Goal: Ask a question

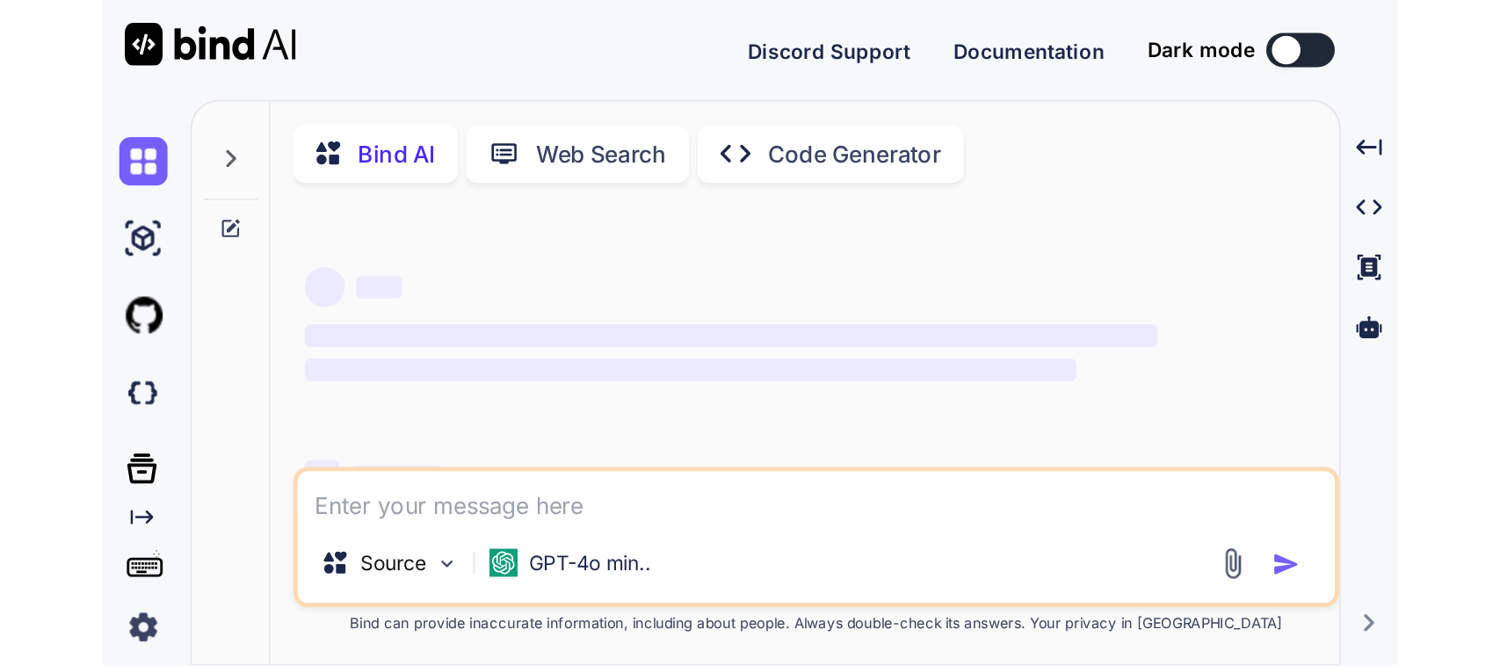
scroll to position [150, 0]
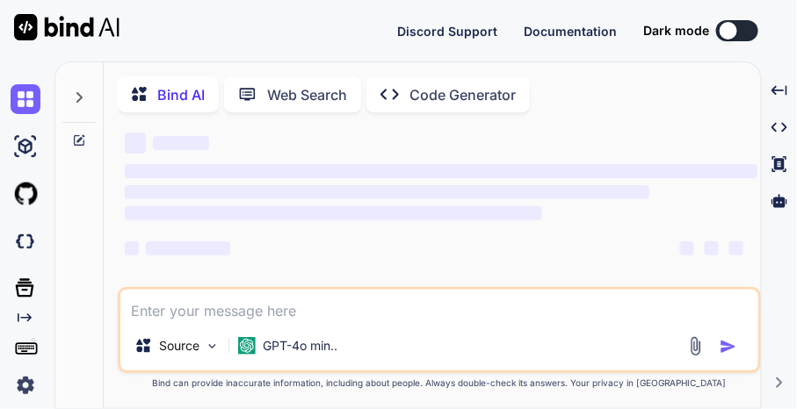
click at [308, 321] on textarea at bounding box center [439, 306] width 638 height 32
click at [77, 92] on icon at bounding box center [79, 97] width 14 height 14
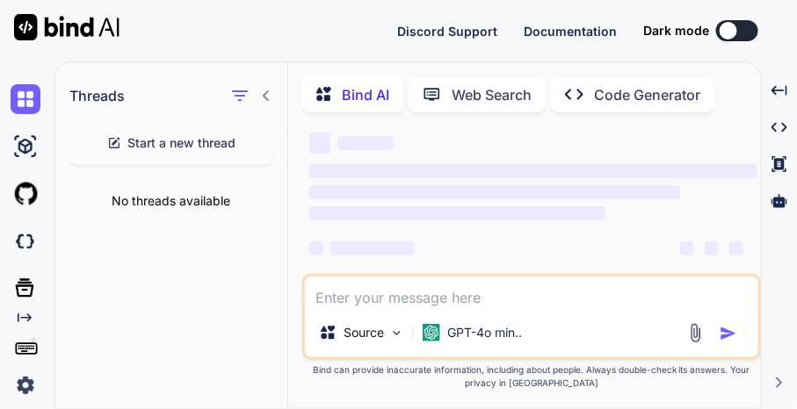
click at [160, 146] on span "Start a new thread" at bounding box center [182, 143] width 108 height 18
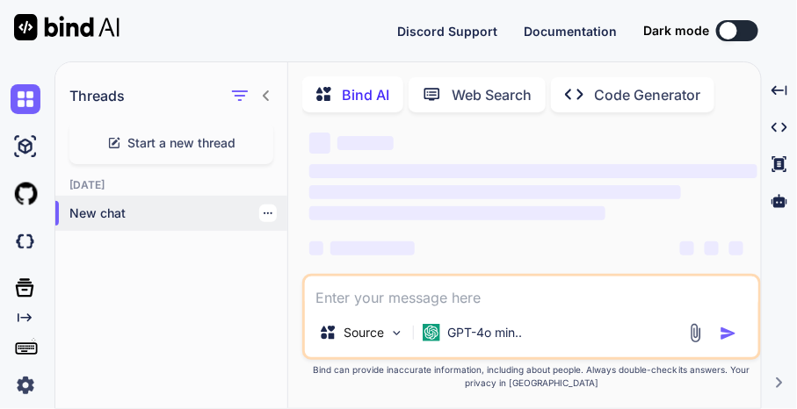
click at [170, 222] on div "New chat" at bounding box center [171, 213] width 232 height 35
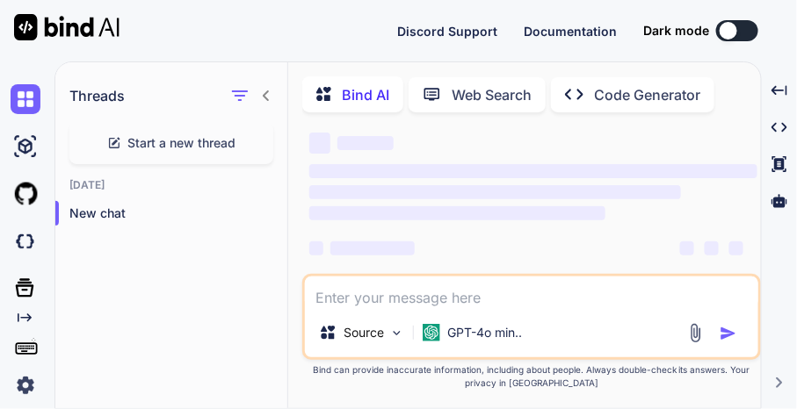
type textarea "x"
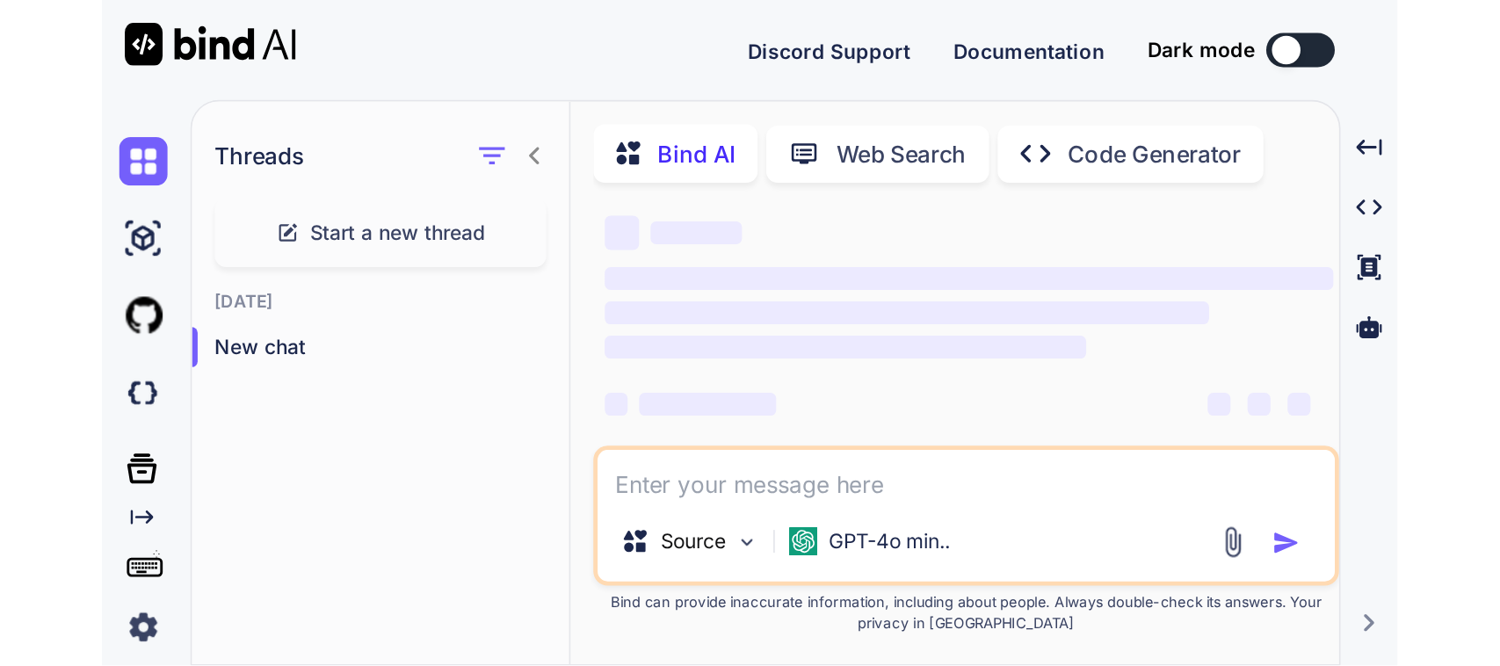
scroll to position [0, 0]
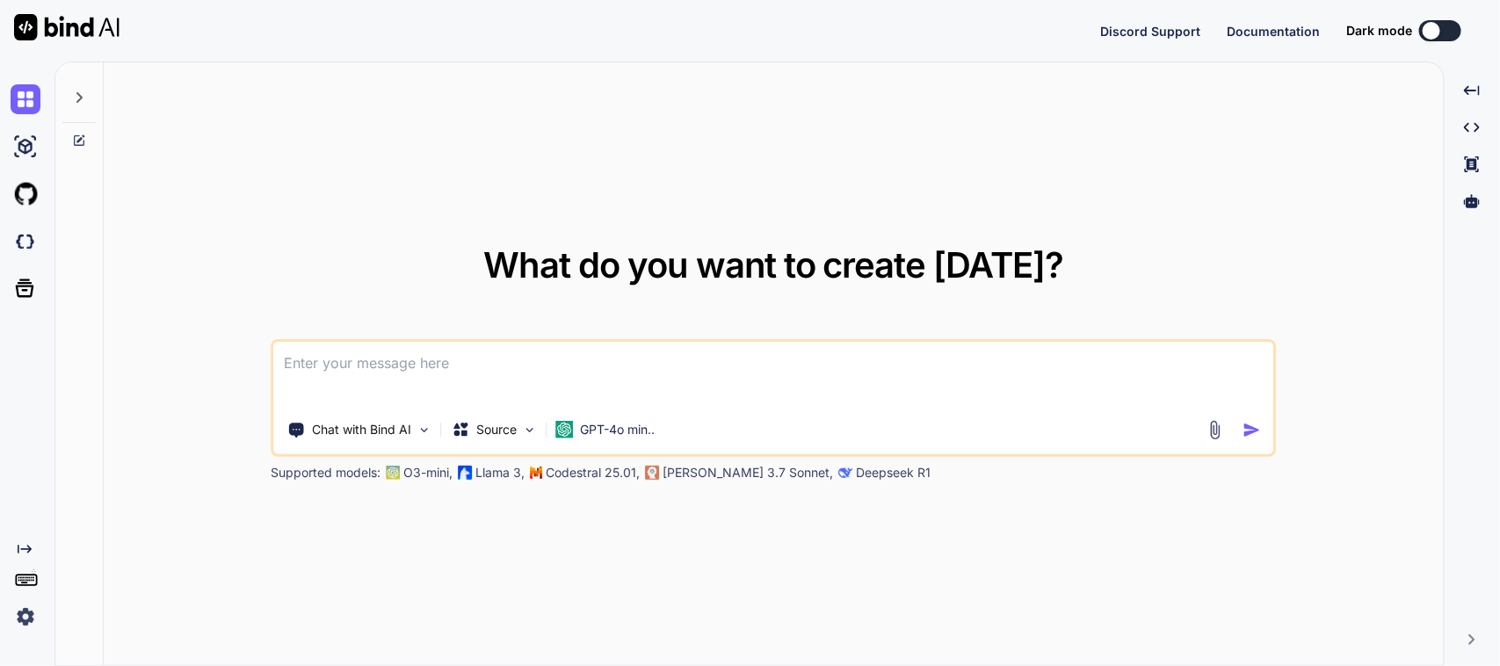
click at [370, 374] on textarea at bounding box center [773, 374] width 999 height 65
type textarea "x"
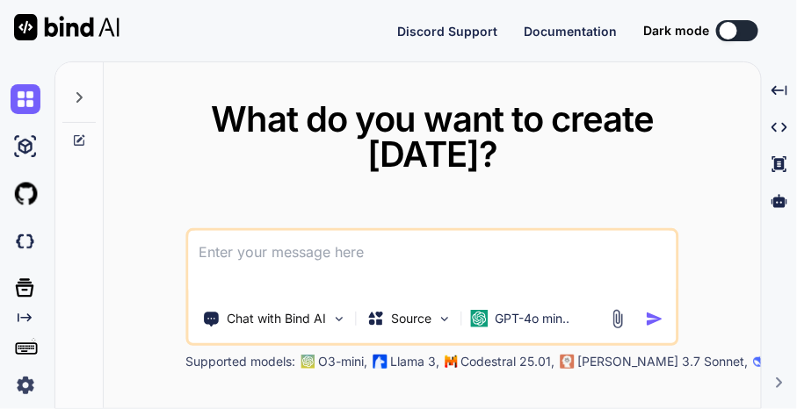
click at [393, 243] on textarea at bounding box center [432, 263] width 488 height 65
type textarea "P"
type textarea "x"
type textarea "Pl"
type textarea "x"
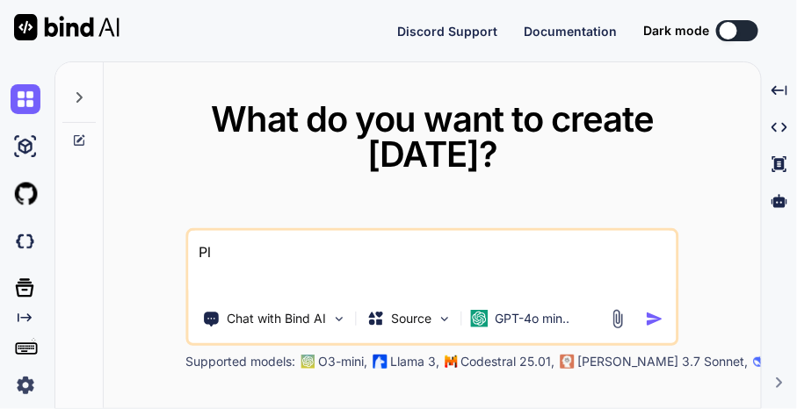
type textarea "Ple"
type textarea "x"
type textarea "Plea"
type textarea "x"
type textarea "Pleas"
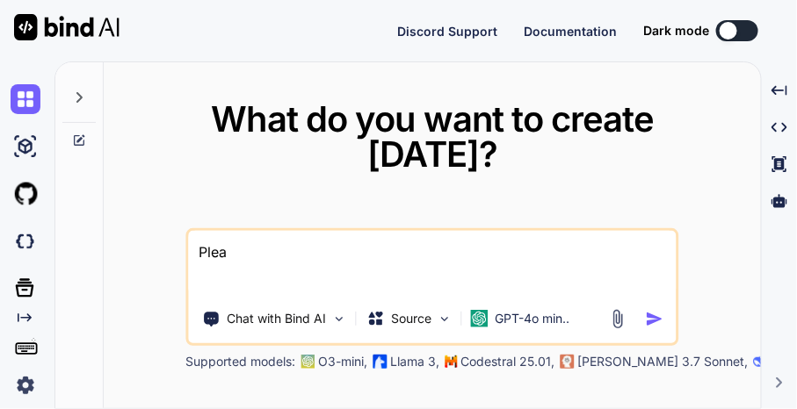
type textarea "x"
type textarea "Please"
type textarea "x"
type textarea "Please"
type textarea "x"
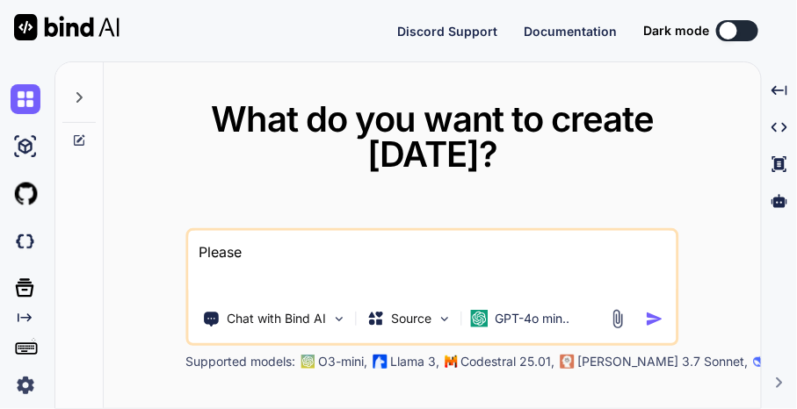
type textarea "Please c"
type textarea "x"
type textarea "Please cr"
type textarea "x"
type textarea "Please cre"
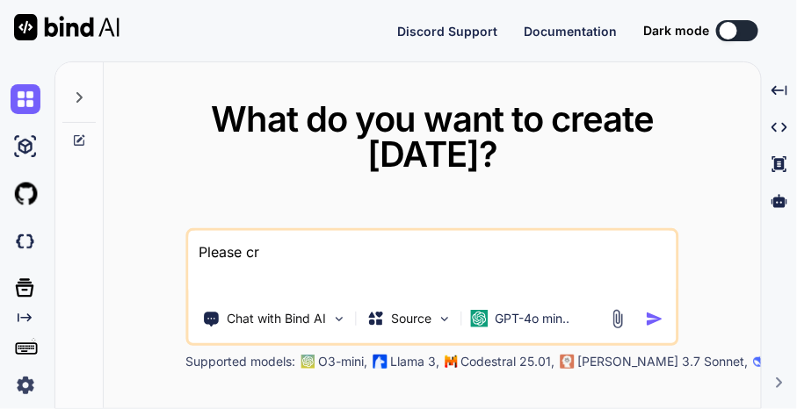
type textarea "x"
type textarea "Please crea"
type textarea "x"
type textarea "Please creat"
type textarea "x"
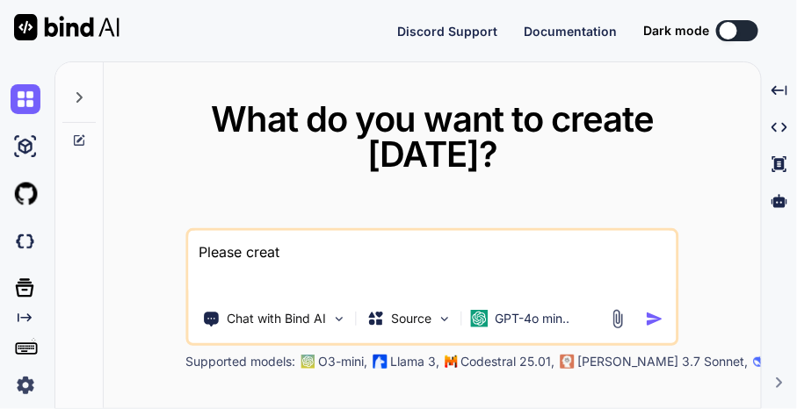
type textarea "Please create"
type textarea "x"
type textarea "Please create"
type textarea "x"
type textarea "Please create t"
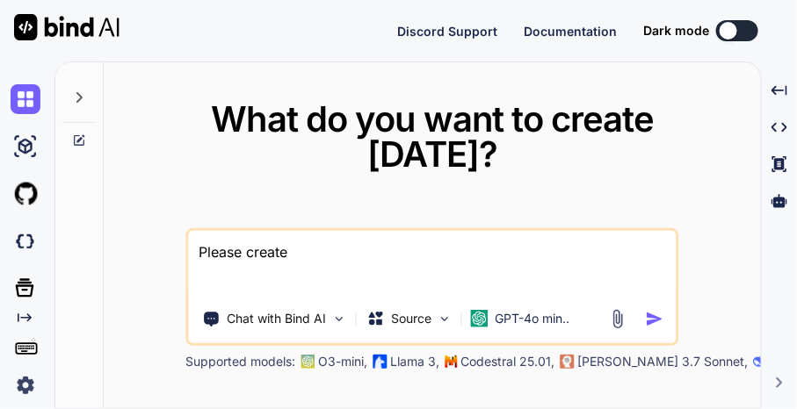
type textarea "x"
type textarea "Please create th"
type textarea "x"
type textarea "Please create the"
type textarea "x"
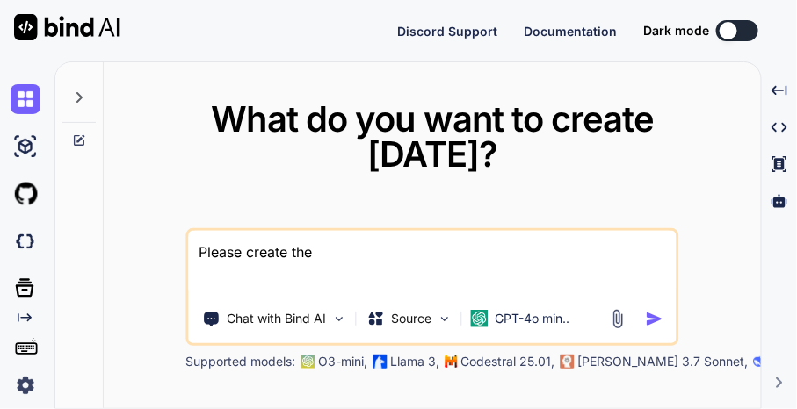
type textarea "Please create the"
type textarea "x"
type textarea "Please create the o"
type textarea "x"
type textarea "Please create the ob"
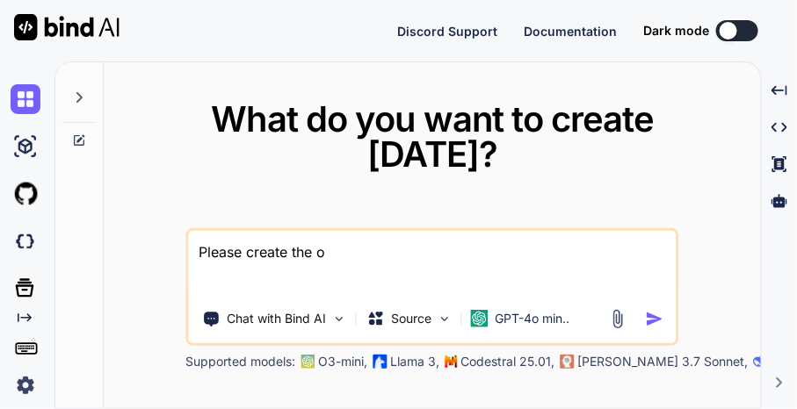
type textarea "x"
type textarea "Please create the obj"
type textarea "x"
type textarea "Please create the obje"
type textarea "x"
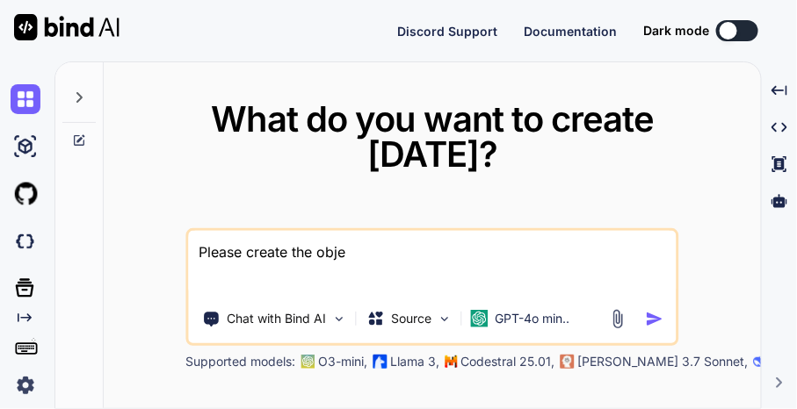
type textarea "Please create the objec"
type textarea "x"
type textarea "Please create the object"
type textarea "x"
type textarea "Please create the objecti"
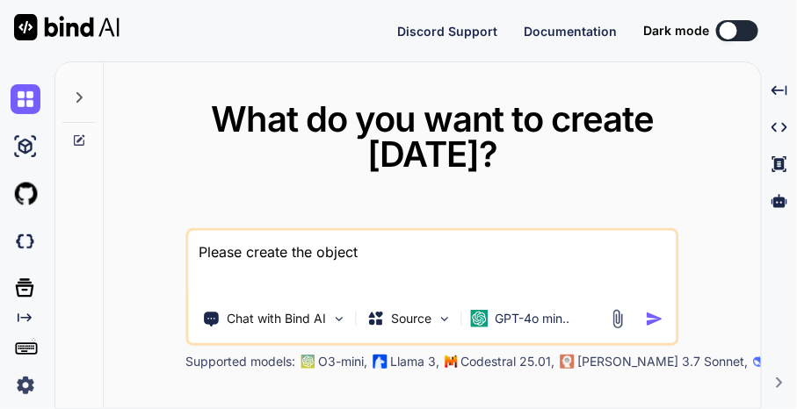
type textarea "x"
type textarea "Please create the objectiv"
type textarea "x"
type textarea "Please create the objective"
type textarea "x"
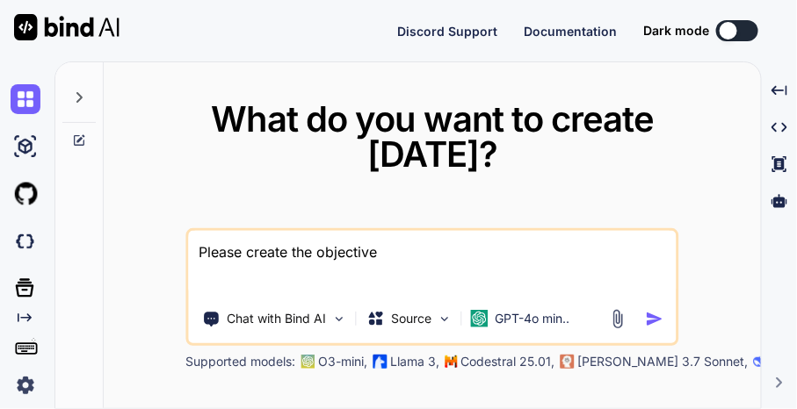
type textarea "Please create the objectives"
type textarea "x"
type textarea "Please create the objectives"
type textarea "x"
type textarea "Please create the objectives f"
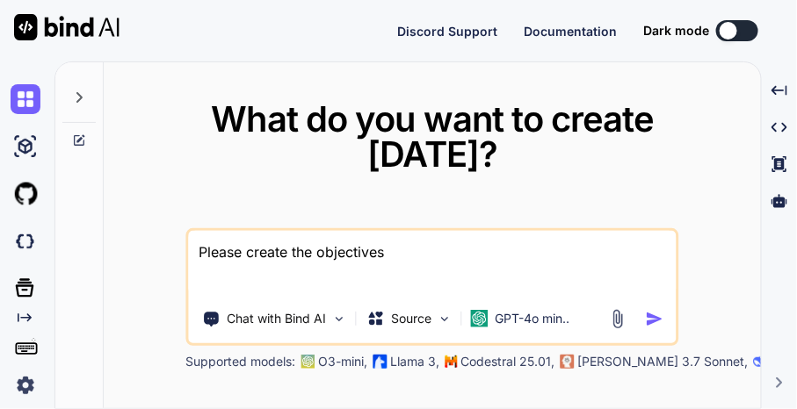
type textarea "x"
type textarea "Please create the objectives fo"
type textarea "x"
type textarea "Please create the objectives for"
type textarea "x"
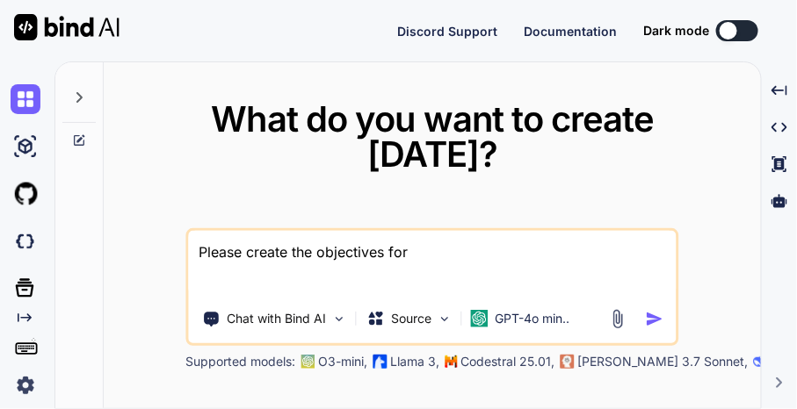
type textarea "Please create the objectives for"
type textarea "x"
type textarea "Please create the objectives for t"
type textarea "x"
type textarea "Please create the objectives for th"
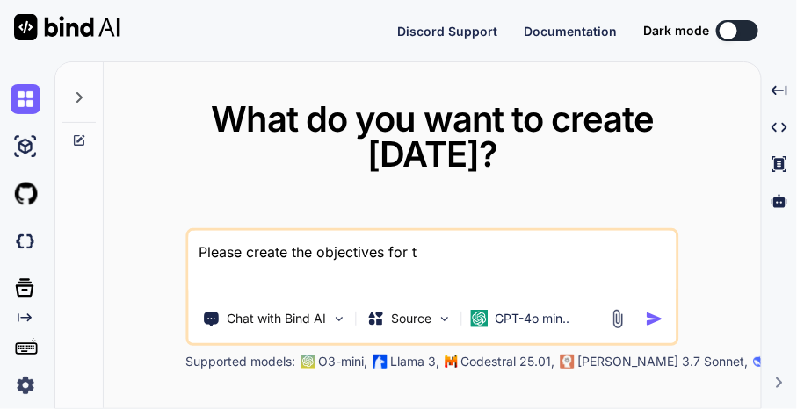
type textarea "x"
type textarea "Please create the objectives for the"
type textarea "x"
type textarea "Please create the objectives for the"
type textarea "x"
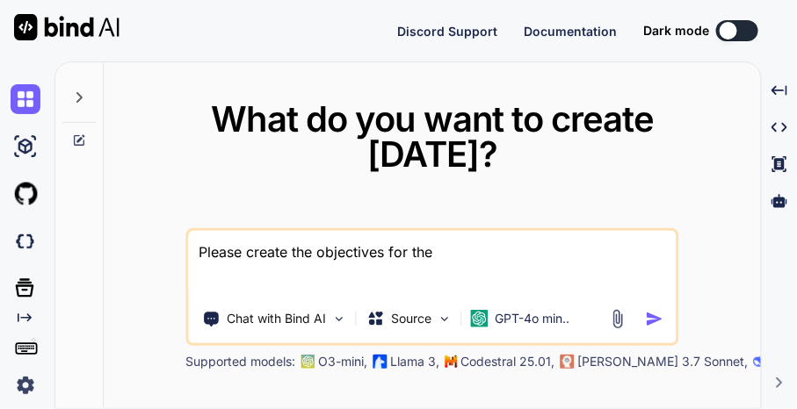
type textarea "Please create the objectives for the g"
type textarea "x"
type textarea "Please create the objectives for the gi"
type textarea "x"
type textarea "Please create the objectives for the giv"
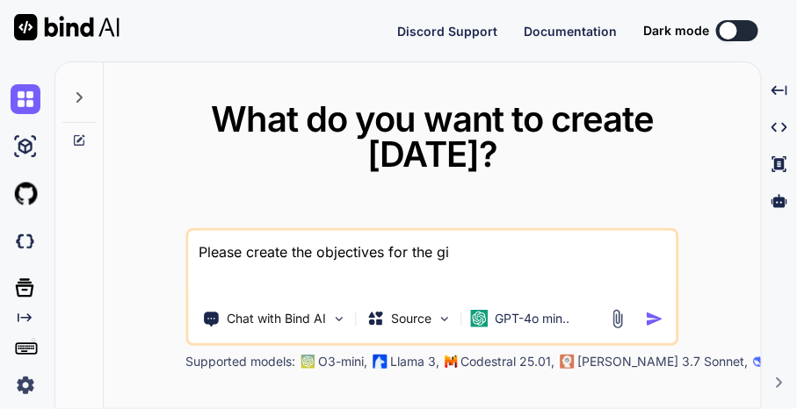
type textarea "x"
type textarea "Please create the objectives for the give"
type textarea "x"
type textarea "Please create the objectives for the given"
type textarea "x"
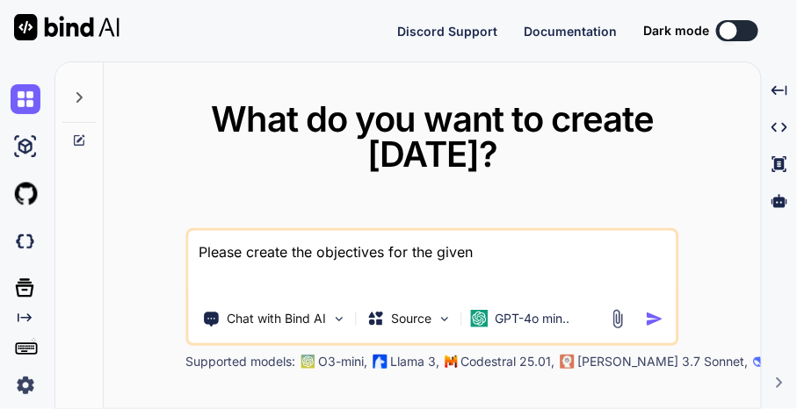
type textarea "Please create the objectives for the given"
type textarea "x"
type textarea "Please create the objectives for the given t"
type textarea "x"
type textarea "Please create the objectives for the given ta"
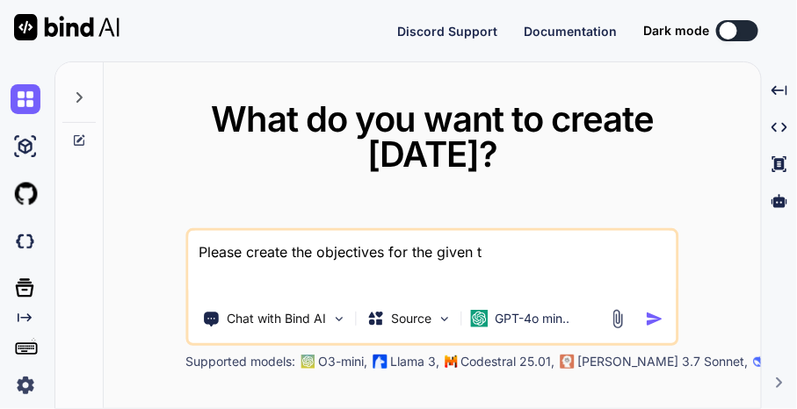
type textarea "x"
type textarea "Please create the objectives for the given tas"
type textarea "x"
type textarea "Please create the objectives for the given task"
type textarea "x"
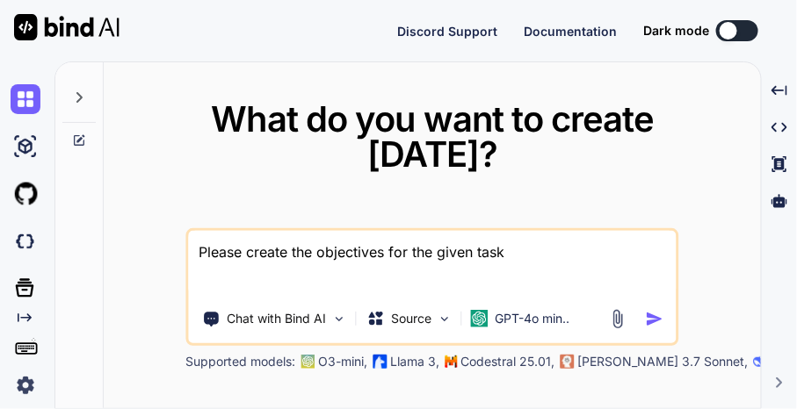
type textarea "Please create the objectives for the given task"
type textarea "x"
type textarea "Please create the objectives for the given task"
type textarea "x"
type textarea "Please create the objectives for the given tasks"
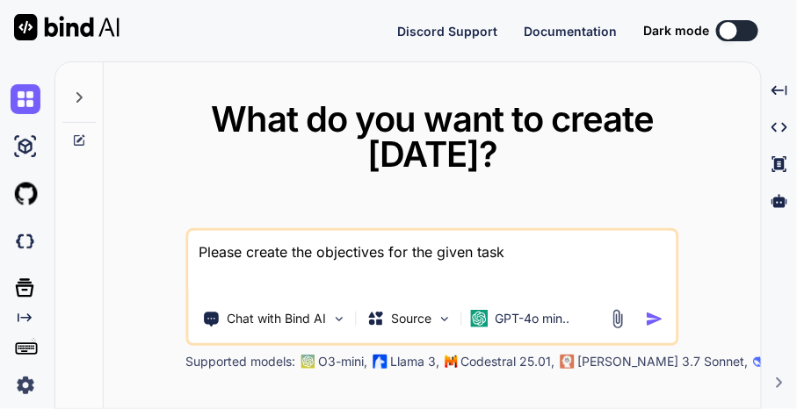
type textarea "x"
type textarea "Please create the objectives for the given tasks"
type textarea "x"
type textarea "Please create the objectives for the given tasks i"
type textarea "x"
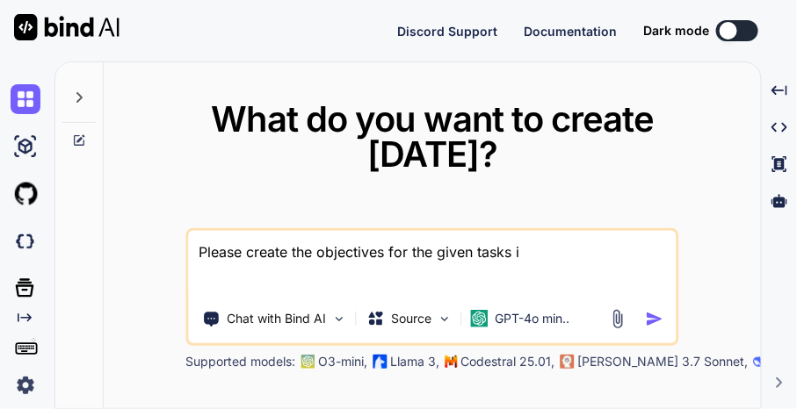
type textarea "Please create the objectives for the given tasks in"
type textarea "x"
type textarea "Please create the objectives for the given tasks in"
type textarea "x"
type textarea "Please create the objectives for the given tasks in m"
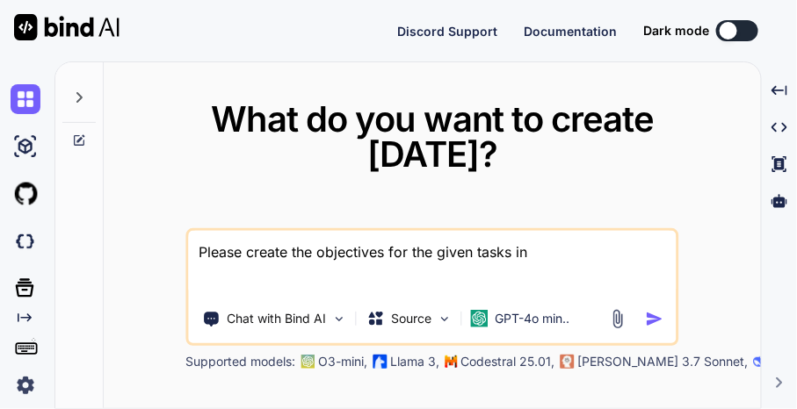
type textarea "x"
type textarea "Please create the objectives for the given tasks in [GEOGRAPHIC_DATA]"
type textarea "x"
type textarea "Please create the objectives for the given tasks in [GEOGRAPHIC_DATA]"
type textarea "x"
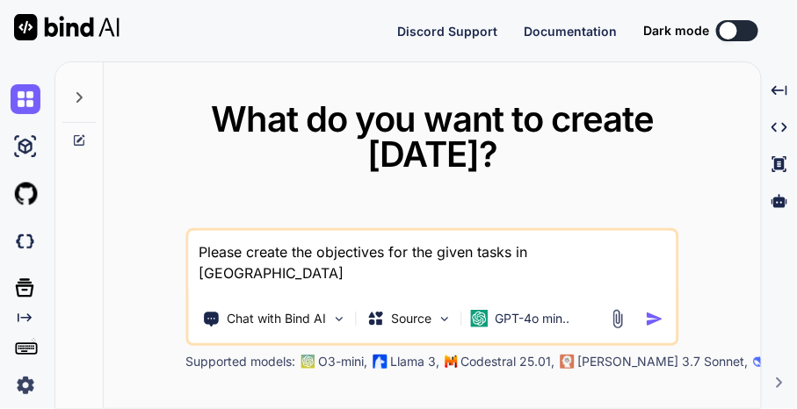
type textarea "Please create the objectives for the given tasks in [GEOGRAPHIC_DATA]"
type textarea "x"
type textarea "Please create the objectives for the given tasks in max"
type textarea "x"
type textarea "Please create the objectives for the given tasks in max"
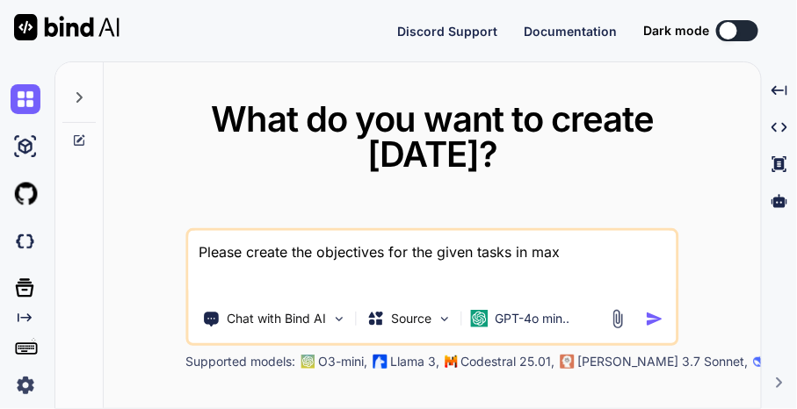
type textarea "x"
type textarea "Please create the objectives for the given tasks in max 2"
type textarea "x"
type textarea "Please create the objectives for the given tasks in max 20"
type textarea "x"
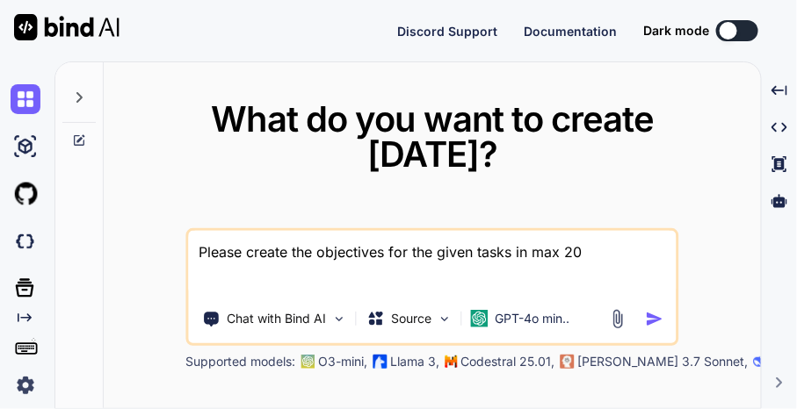
type textarea "Please create the objectives for the given tasks in max 20"
type textarea "x"
type textarea "Please create the objectives for the given tasks in max 20 w"
type textarea "x"
type textarea "Please create the objectives for the given tasks in max 20 wo"
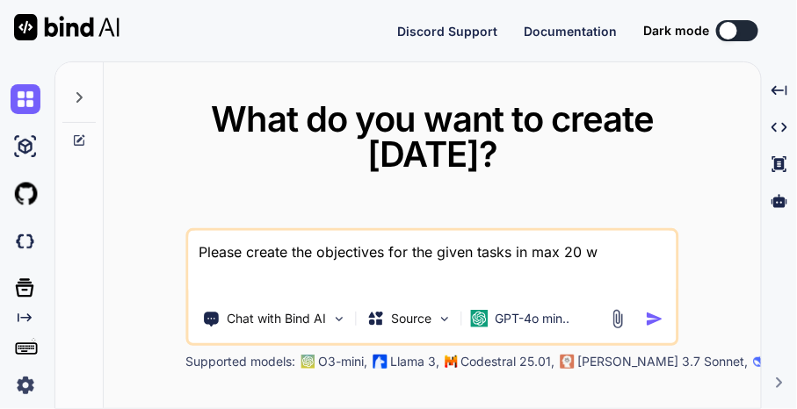
type textarea "x"
type textarea "Please create the objectives for the given tasks in max 20 wor"
type textarea "x"
type textarea "Please create the objectives for the given tasks in max 20 wore"
type textarea "x"
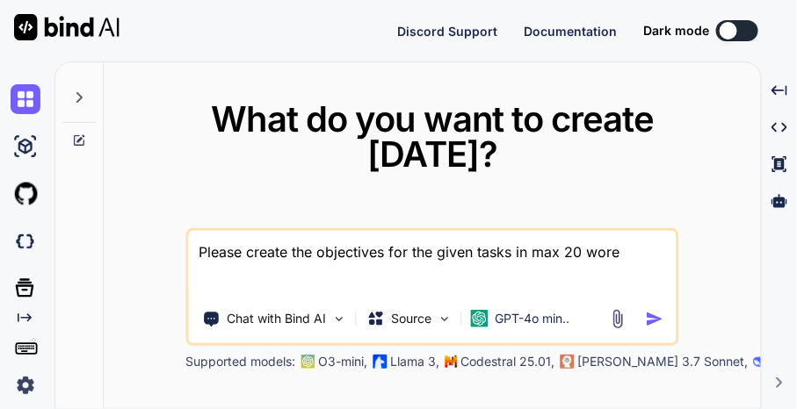
type textarea "Please create the objectives for the given tasks in max 20 wored"
type textarea "x"
type textarea "Please create the objectives for the given tasks in max 20 wore"
type textarea "x"
type textarea "Please create the objectives for the given tasks in max 20 wor"
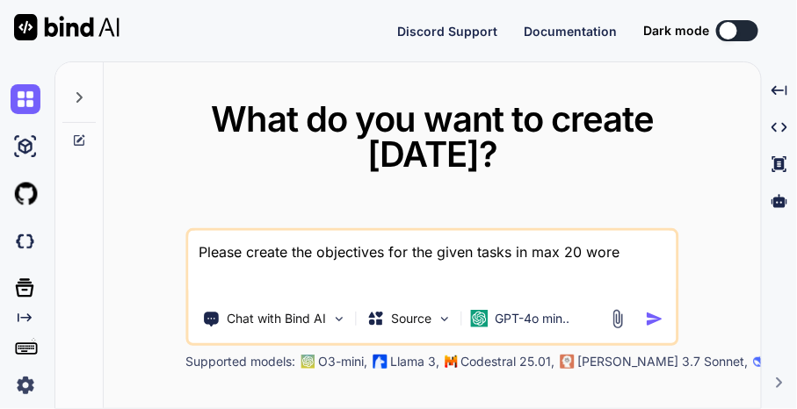
type textarea "x"
type textarea "Please create the objectives for the given tasks in max 20 word"
type textarea "x"
type textarea "Please create the objectives for the given tasks in max 20 words"
type textarea "x"
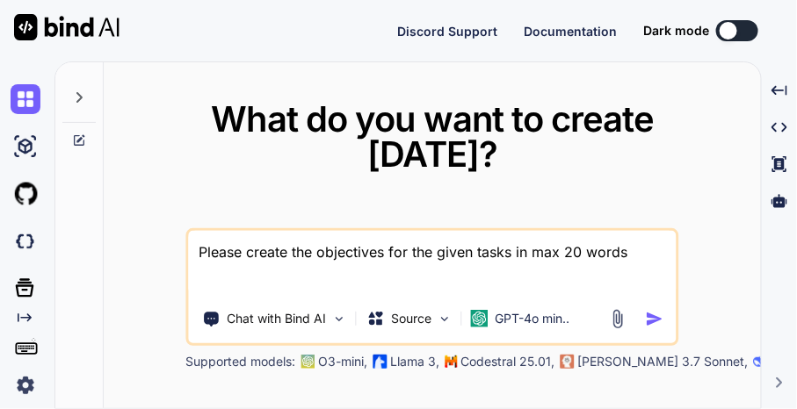
type textarea "Please create the objectives for the given tasks in max 20 words"
type textarea "x"
type textarea "Please create the objectives for the given tasks in max 20 words e"
type textarea "x"
type textarea "Please create the objectives for the given tasks in max 20 words ea"
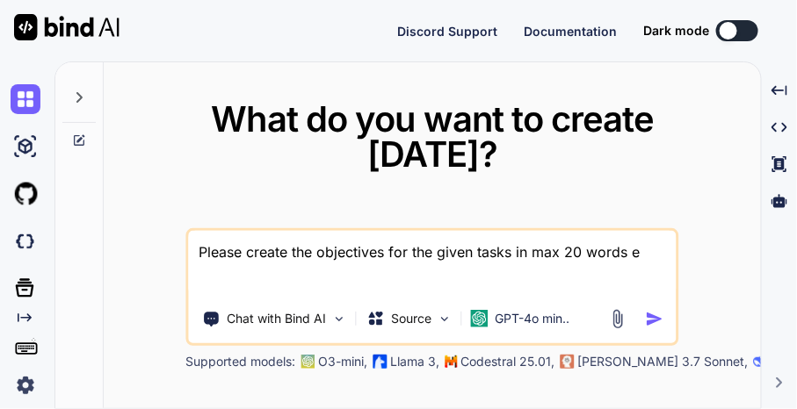
type textarea "x"
type textarea "Please create the objectives for the given tasks in max 20 words eac"
type textarea "x"
type textarea "Please create the objectives for the given tasks in max 20 words each"
type textarea "x"
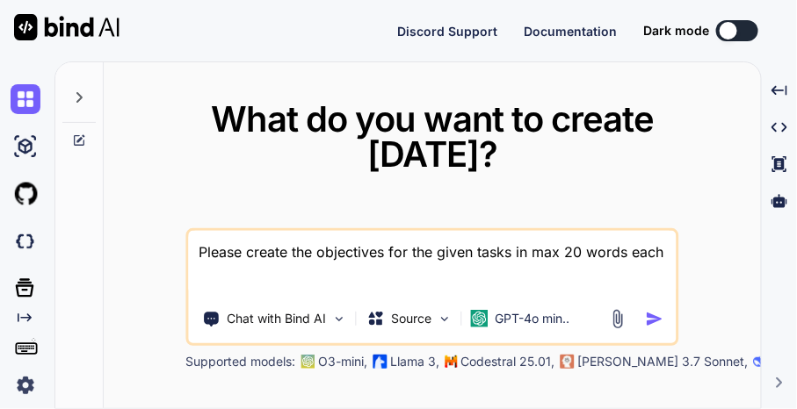
type textarea "Please create the objectives for the given tasks in max 20 words each"
type textarea "x"
type textarea "Please create the objectives for the given tasks in max 20 words each i"
type textarea "x"
type textarea "Please create the objectives for the given tasks in max 20 words each in"
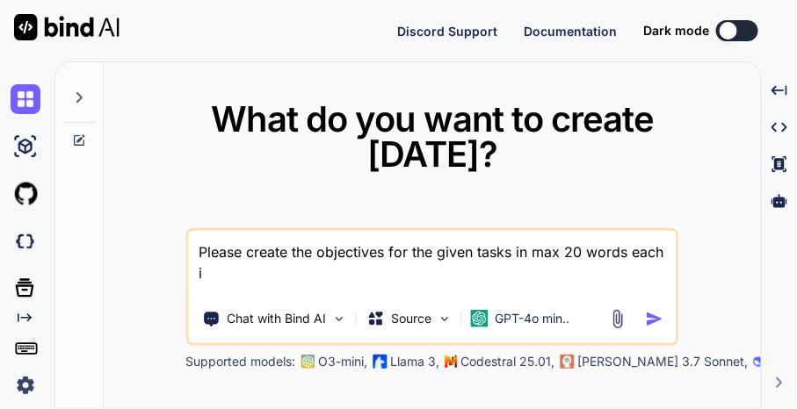
type textarea "x"
type textarea "Please create the objectives for the given tasks in max 20 words each in"
type textarea "x"
type textarea "Please create the objectives for the given tasks in max 20 words each in f"
type textarea "x"
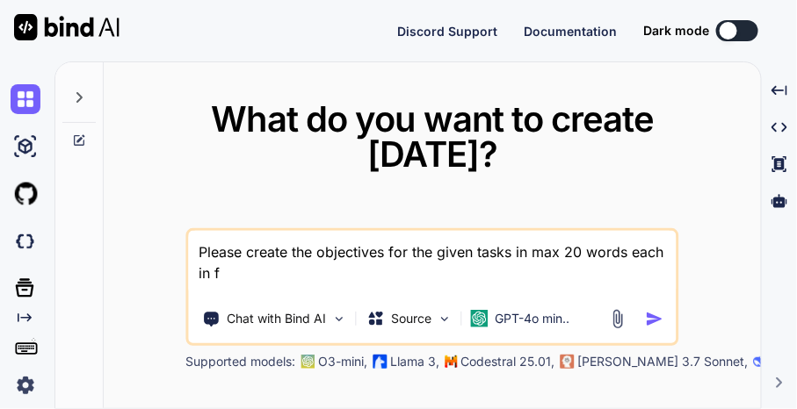
type textarea "Please create the objectives for the given tasks in max 20 words each in fo"
type textarea "x"
type textarea "Please create the objectives for the given tasks in max 20 words each in for"
type textarea "x"
type textarea "Please create the objectives for the given tasks in max 20 words each in form"
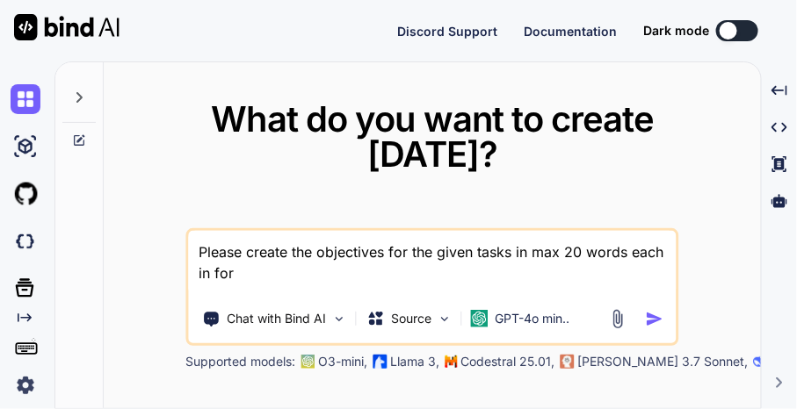
type textarea "x"
type textarea "Please create the objectives for the given tasks in max 20 words each in forma"
type textarea "x"
type textarea "Please create the objectives for the given tasks in max 20 words each in formal"
type textarea "x"
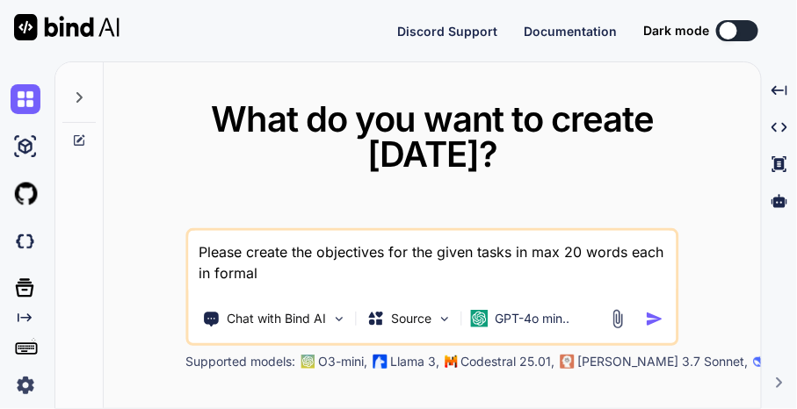
type textarea "Please create the objectives for the given tasks in max 20 words each in formal"
type textarea "x"
type textarea "Please create the objectives for the given tasks in max 20 words each in formal…"
type textarea "x"
type textarea "Please create the objectives for the given tasks in max 20 words each in formal…"
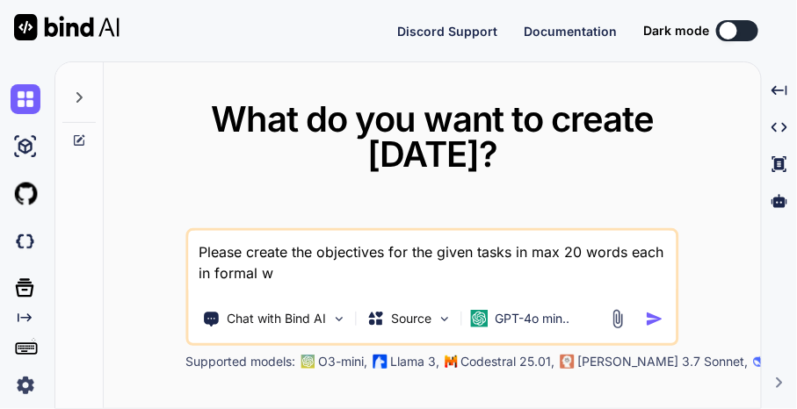
type textarea "x"
type textarea "Please create the objectives for the given tasks in max 20 words each in formal…"
type textarea "x"
type textarea "Please create the objectives for the given tasks in max 20 words each in formal…"
type textarea "x"
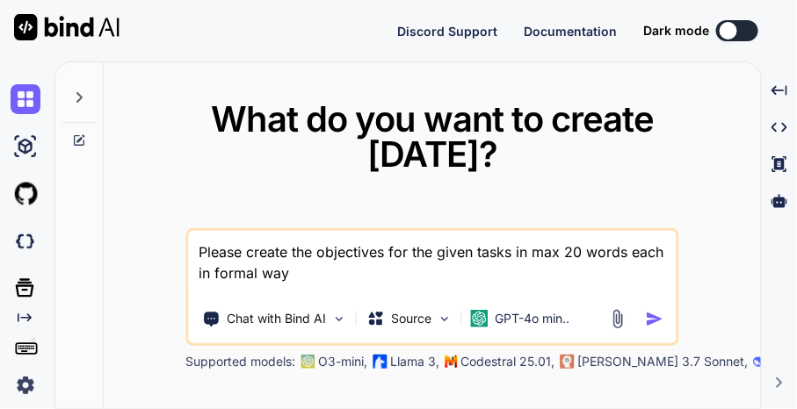
type textarea "Please create the objectives for the given tasks in max 20 words each in formal…"
type textarea "x"
type textarea "Please create the objectives for the given tasks in max 20 words each in formal…"
type textarea "x"
type textarea "Please create the objectives for the given tasks in max 20 words each in formal…"
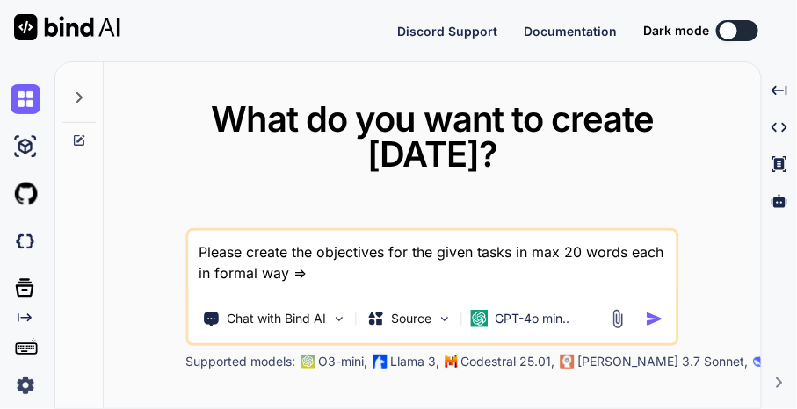
type textarea "x"
type textarea "Please create the objectives for the given tasks in max 20 words each in formal…"
type textarea "x"
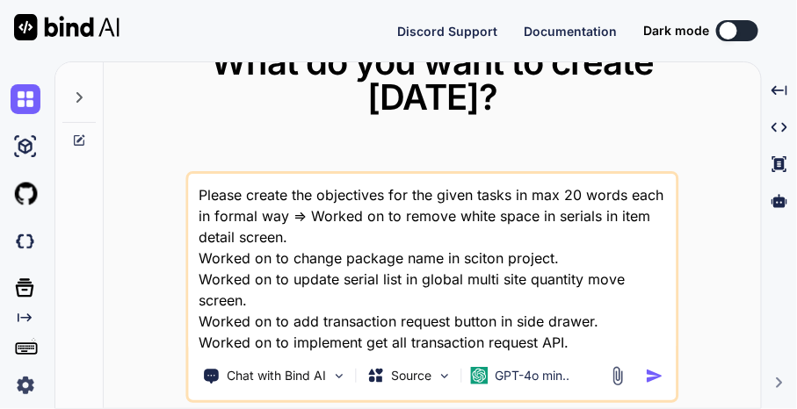
type textarea "Please create the objectives for the given tasks in max 20 words each in formal…"
click at [659, 376] on img "button" at bounding box center [654, 376] width 18 height 18
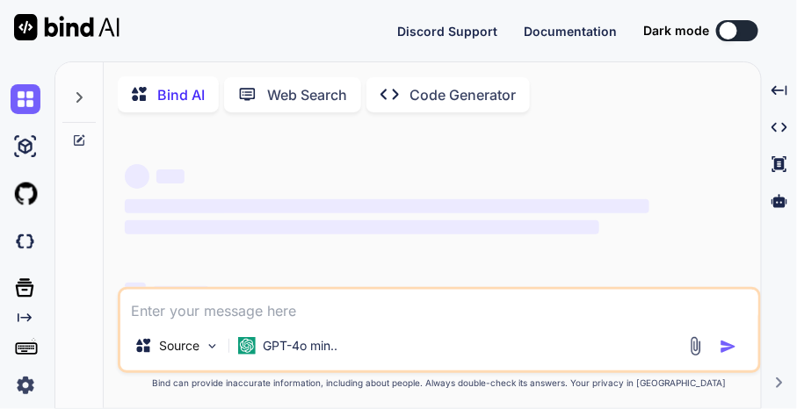
type textarea "x"
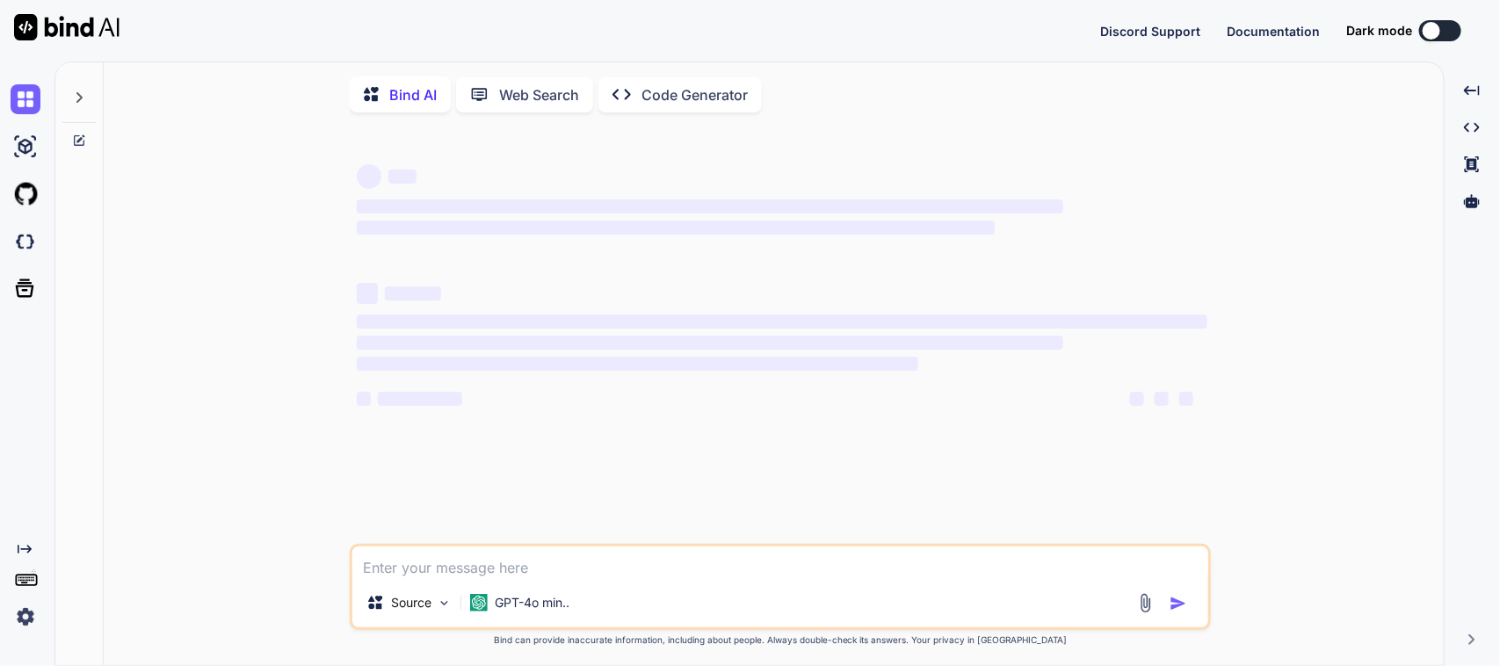
click at [792, 328] on span "‌" at bounding box center [782, 321] width 850 height 14
click at [805, 317] on div "‌ ‌ ‌" at bounding box center [782, 342] width 850 height 63
click at [745, 358] on div "‌ ‌ ‌" at bounding box center [782, 342] width 850 height 63
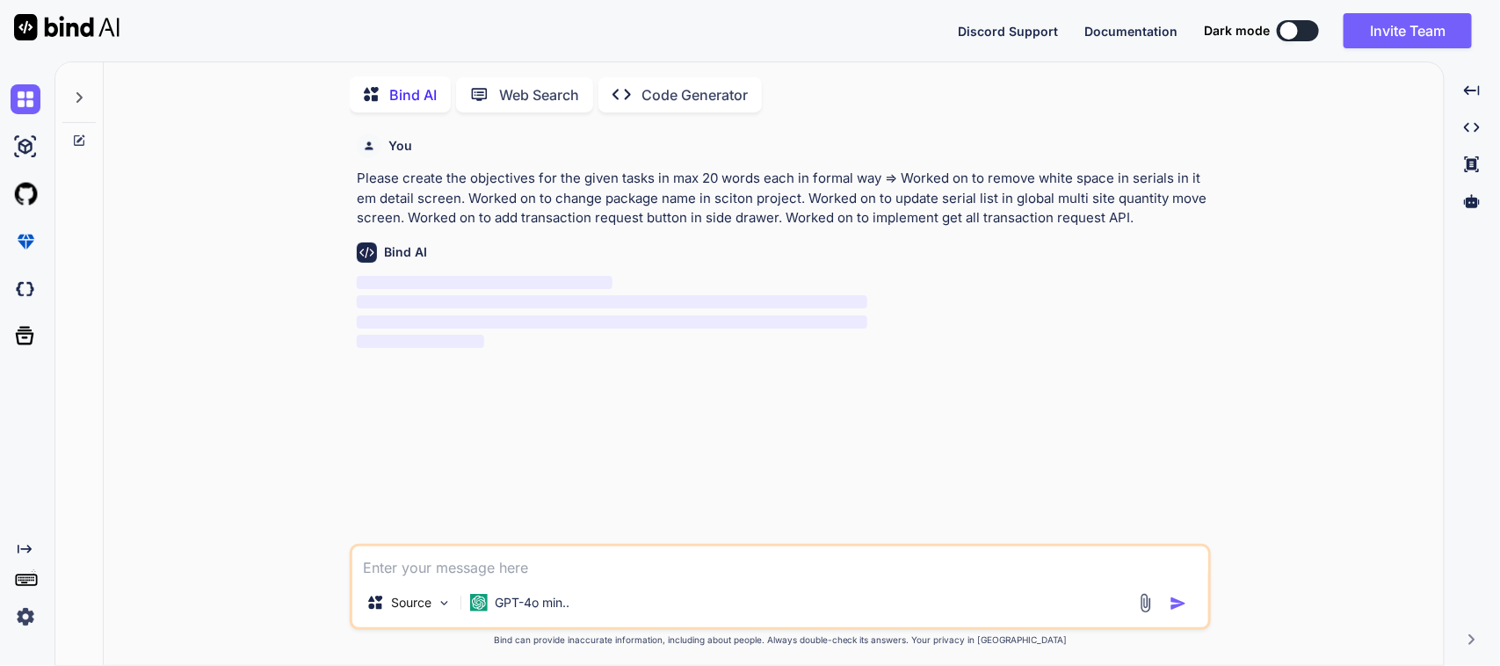
scroll to position [7, 0]
